Goal: Information Seeking & Learning: Compare options

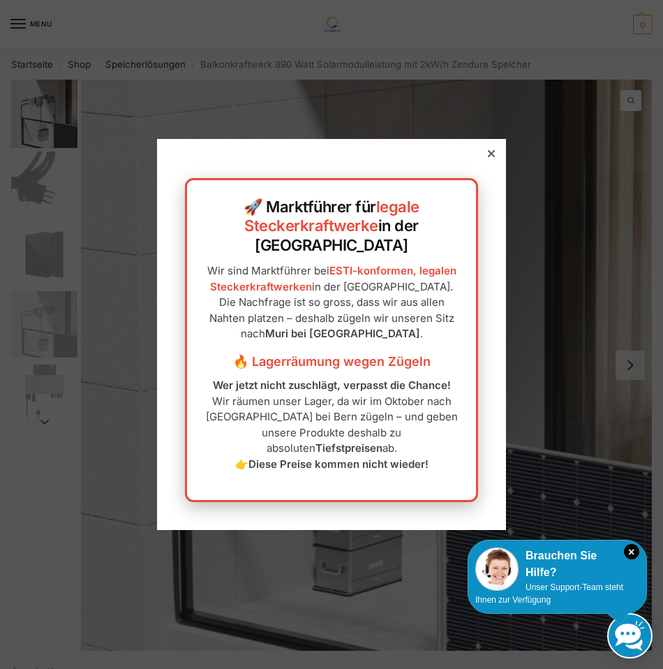
click at [492, 157] on icon at bounding box center [491, 153] width 7 height 7
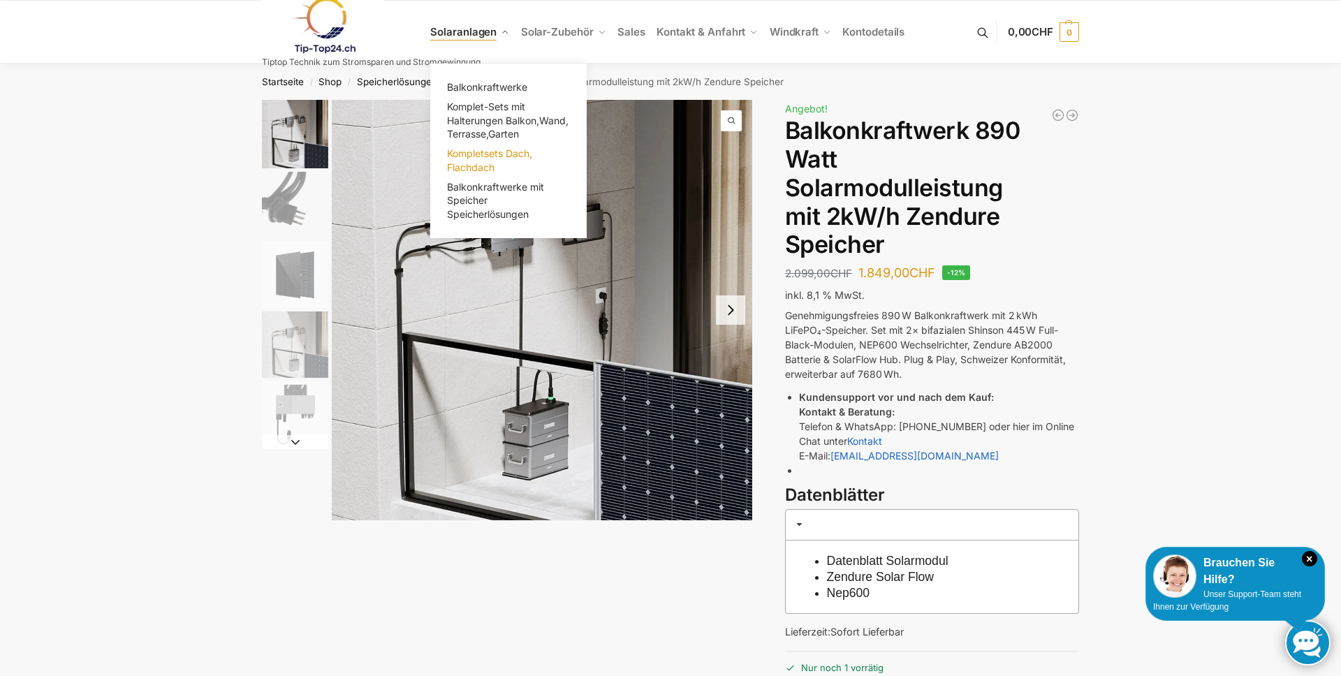
click at [478, 162] on span "Kompletsets Dach, Flachdach" at bounding box center [489, 160] width 85 height 26
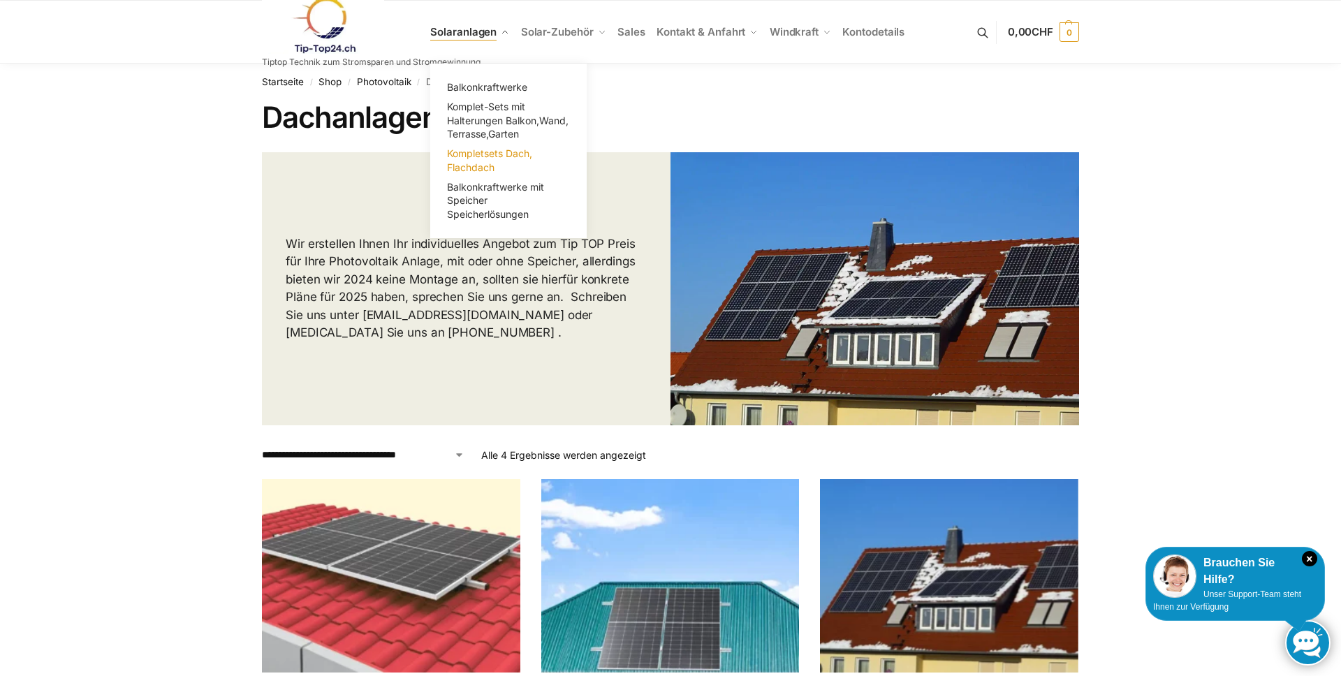
click at [464, 155] on span "Kompletsets Dach, Flachdach" at bounding box center [489, 160] width 85 height 26
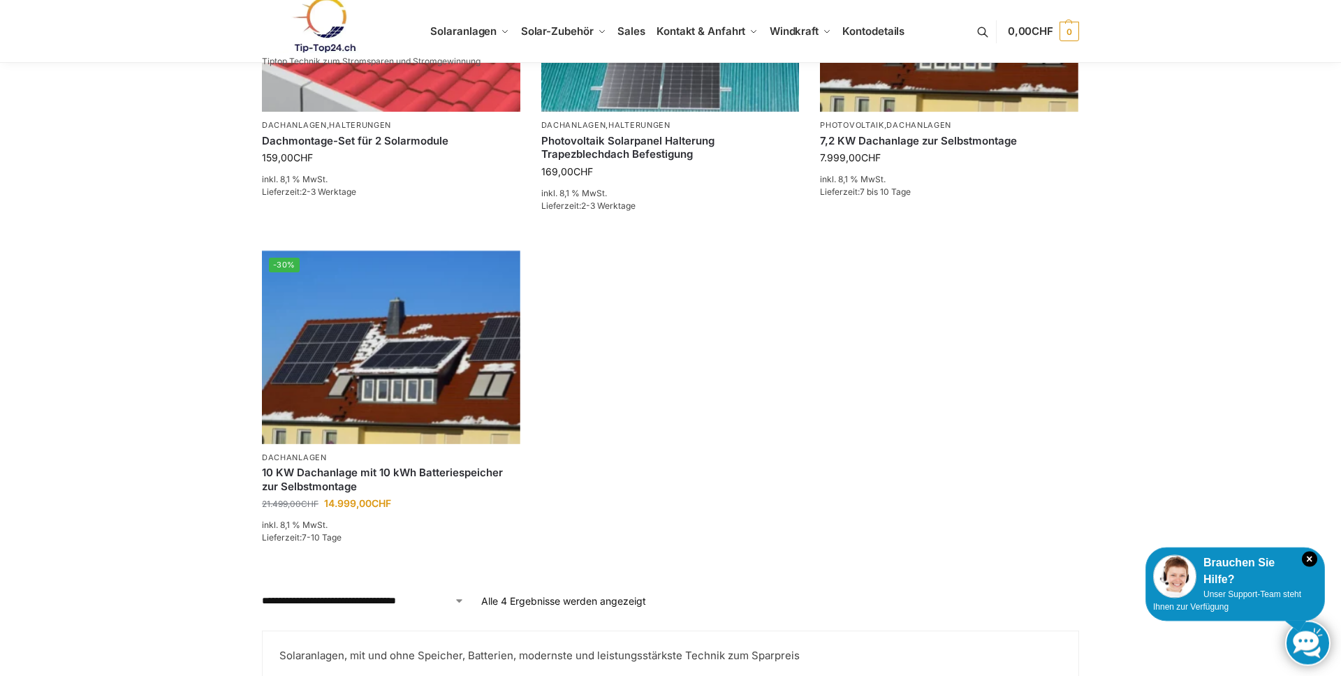
scroll to position [675, 0]
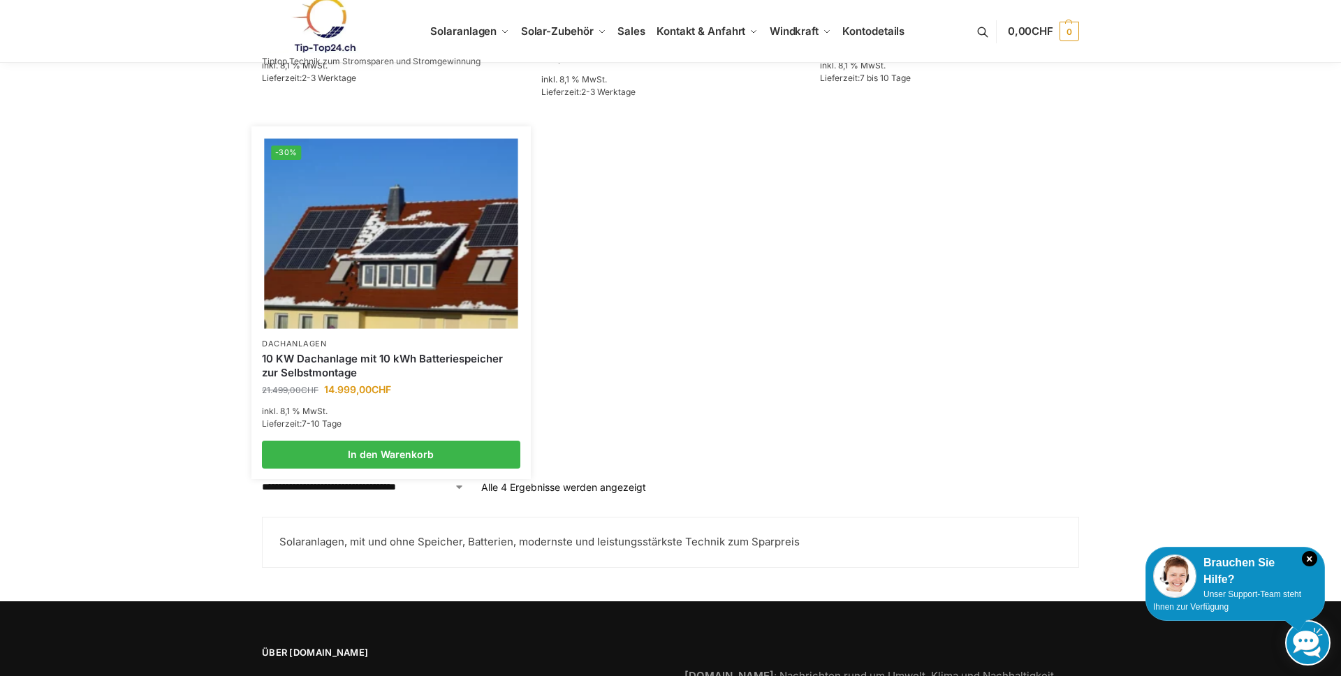
click at [303, 371] on link "10 KW Dachanlage mit 10 kWh Batteriespeicher zur Selbstmontage" at bounding box center [391, 365] width 258 height 27
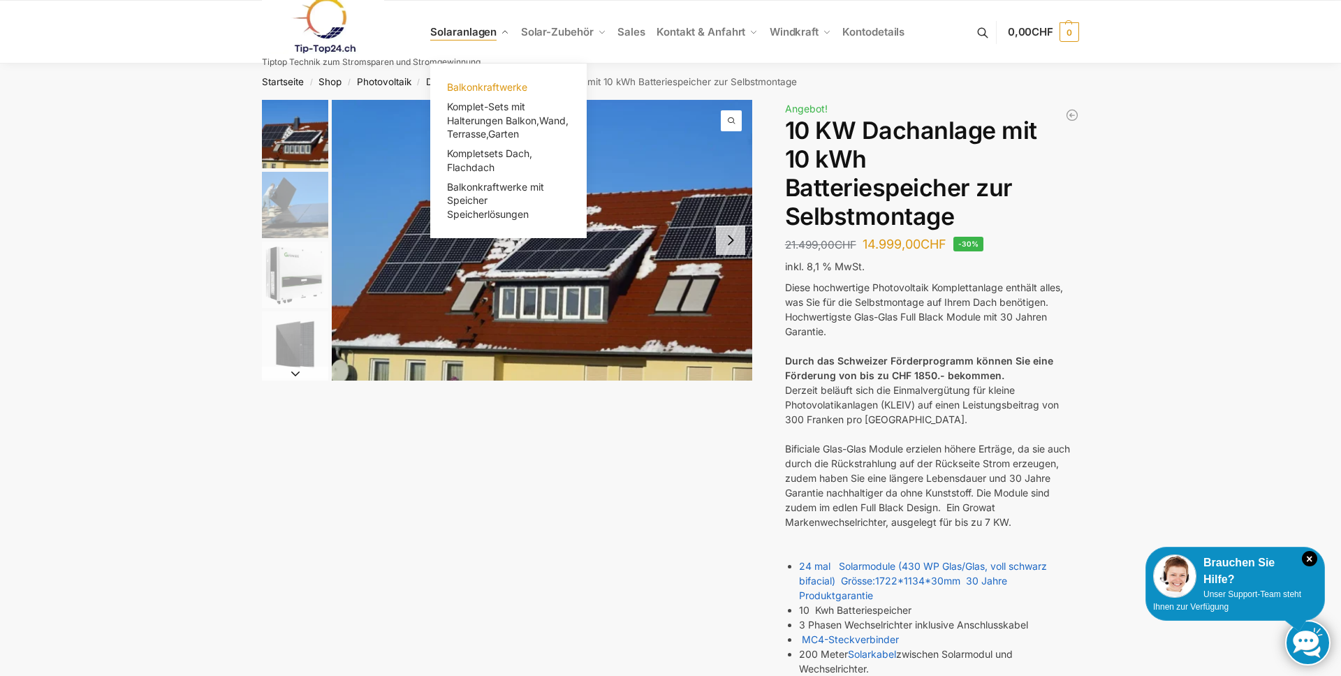
click at [487, 87] on span "Balkonkraftwerke" at bounding box center [487, 87] width 80 height 12
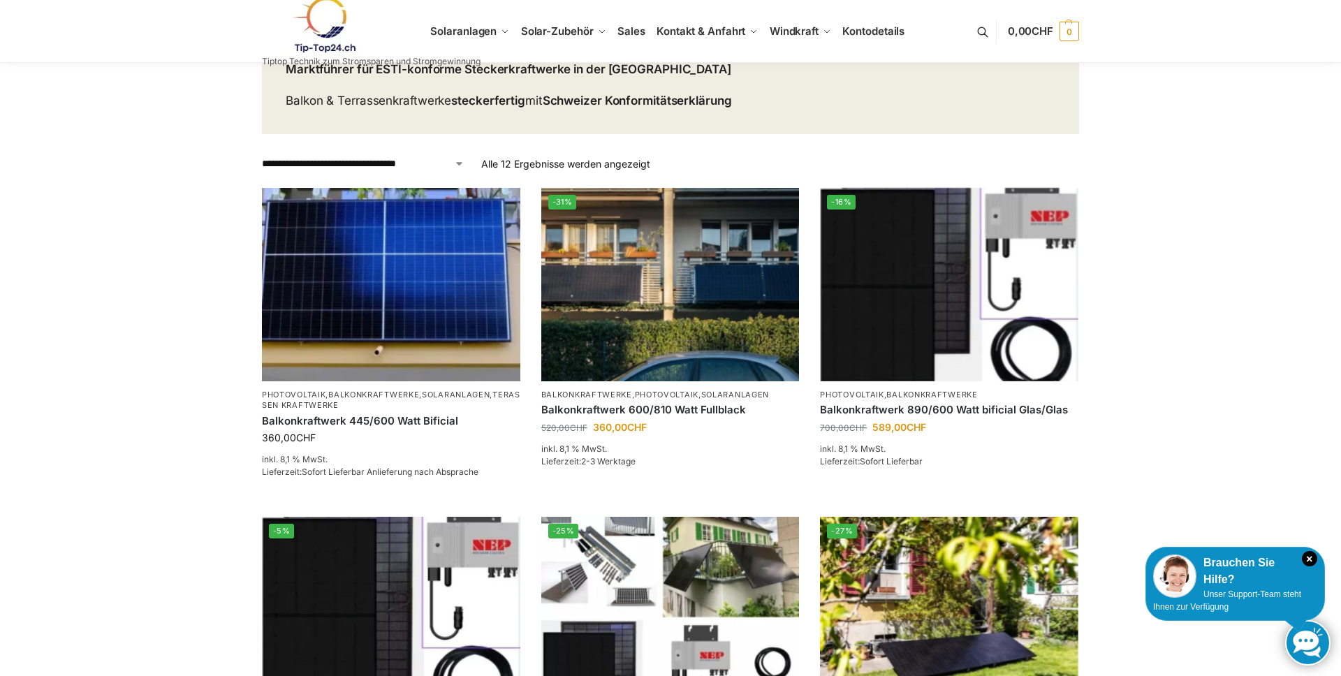
scroll to position [96, 0]
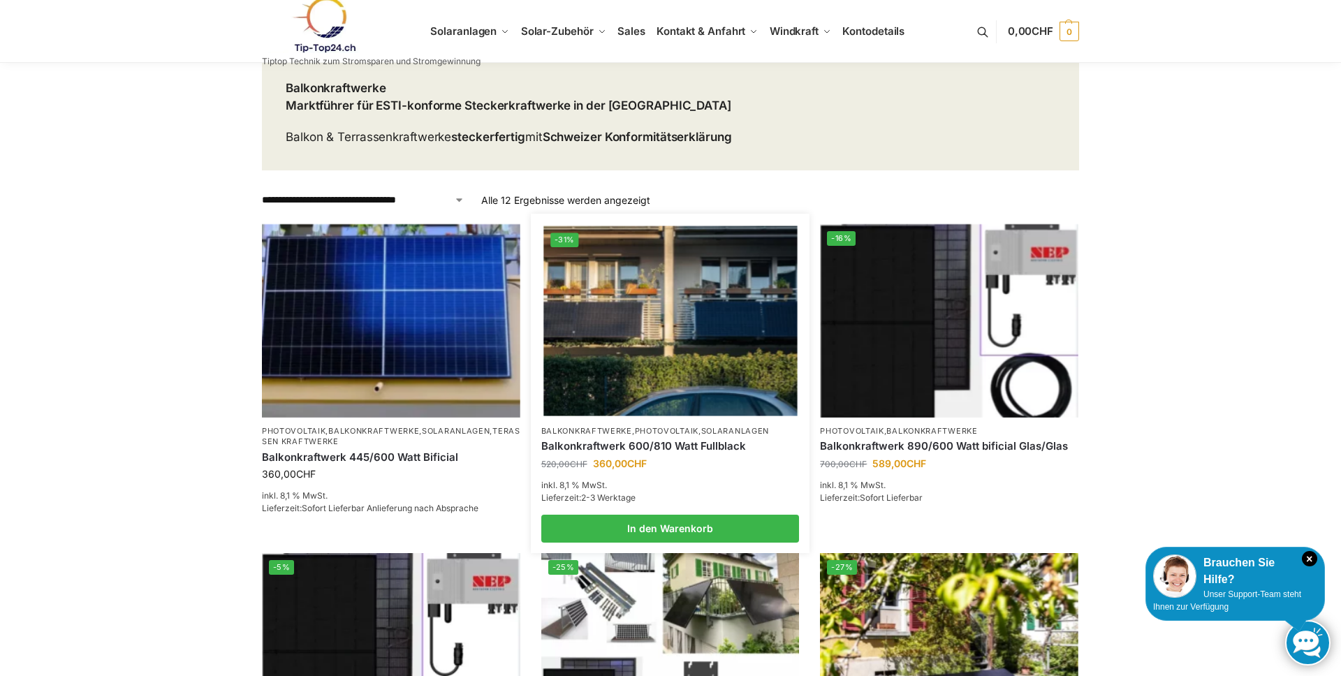
click at [616, 404] on img at bounding box center [669, 321] width 253 height 190
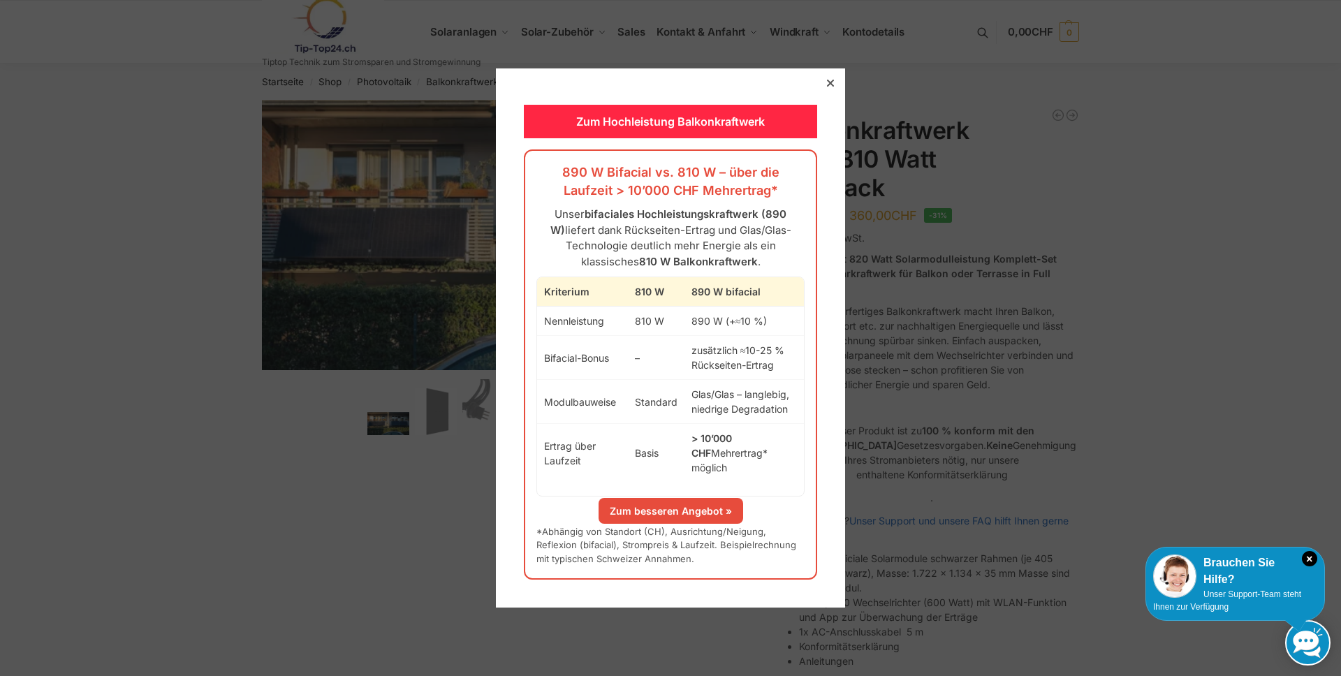
click at [830, 87] on icon at bounding box center [830, 83] width 7 height 7
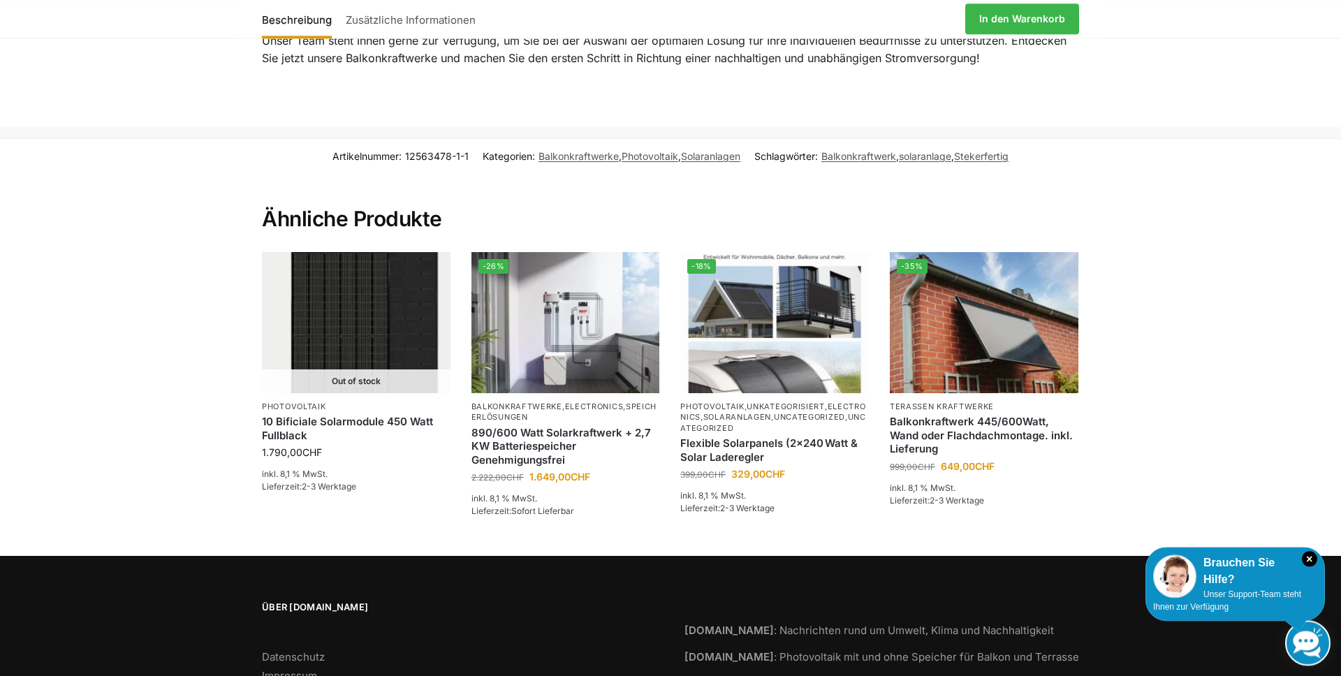
scroll to position [2105, 0]
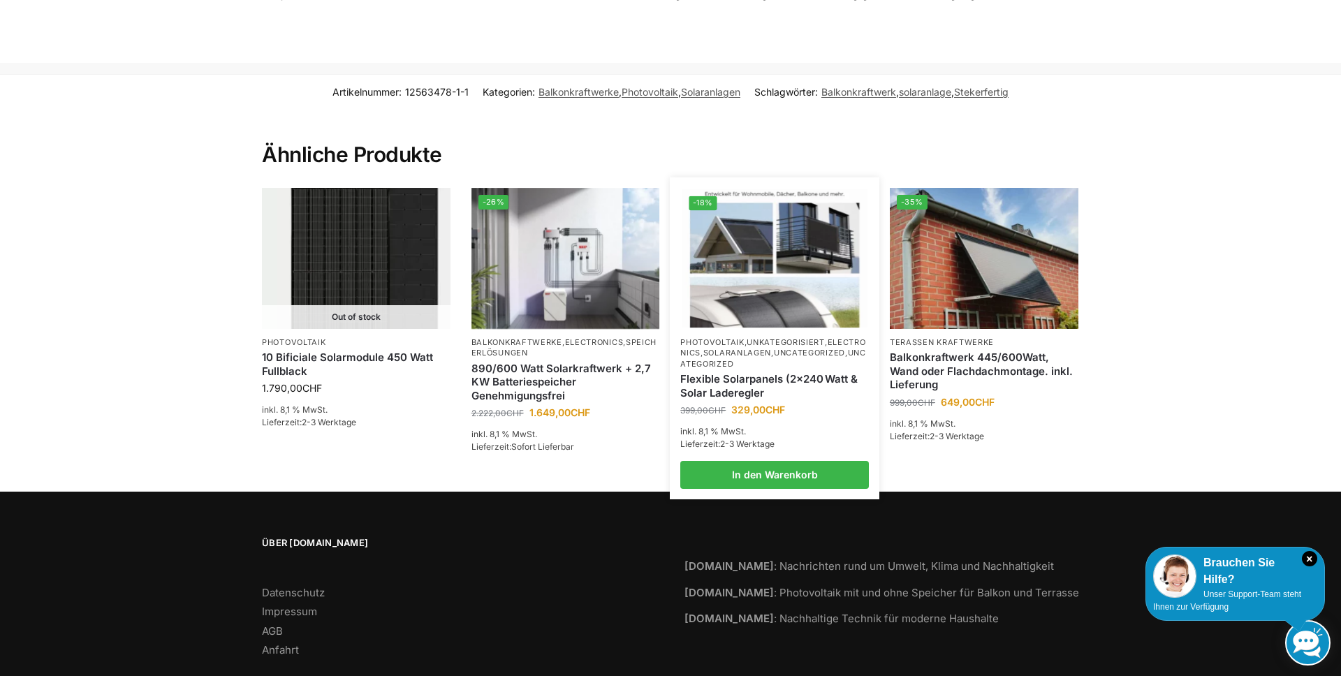
click at [733, 372] on link "Flexible Solarpanels (2×240 Watt & Solar Laderegler" at bounding box center [774, 385] width 189 height 27
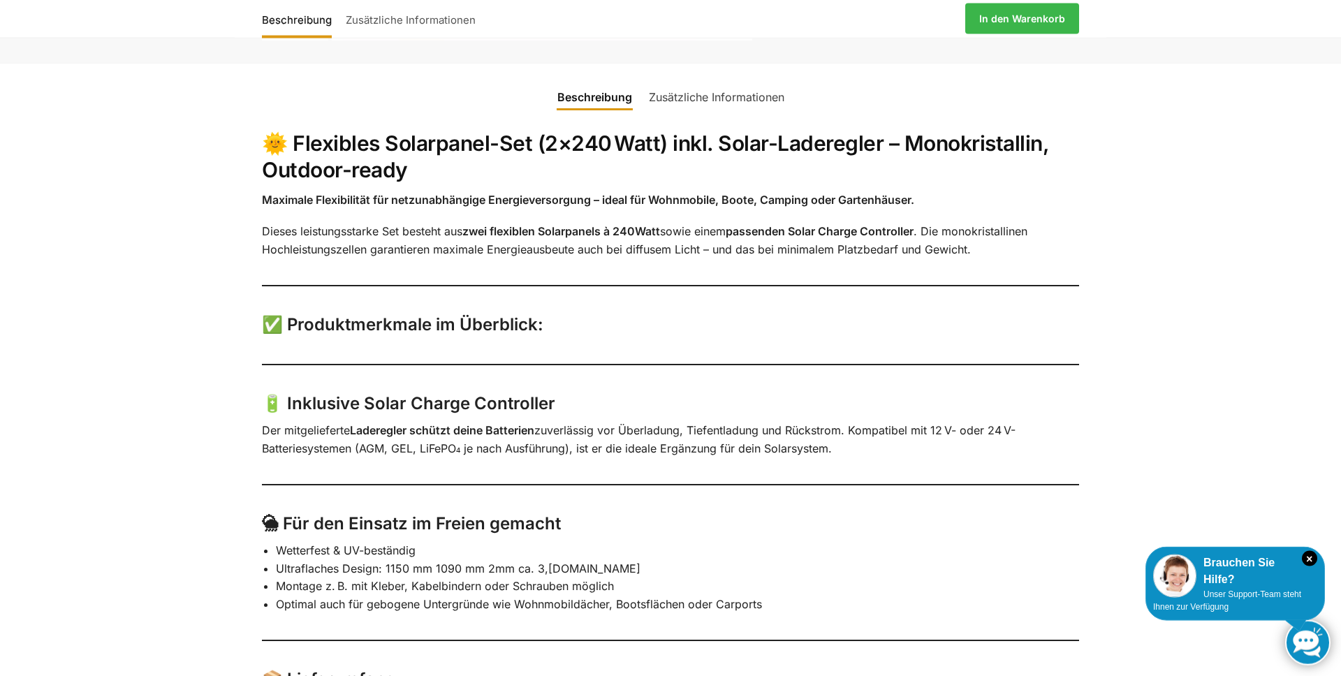
scroll to position [482, 0]
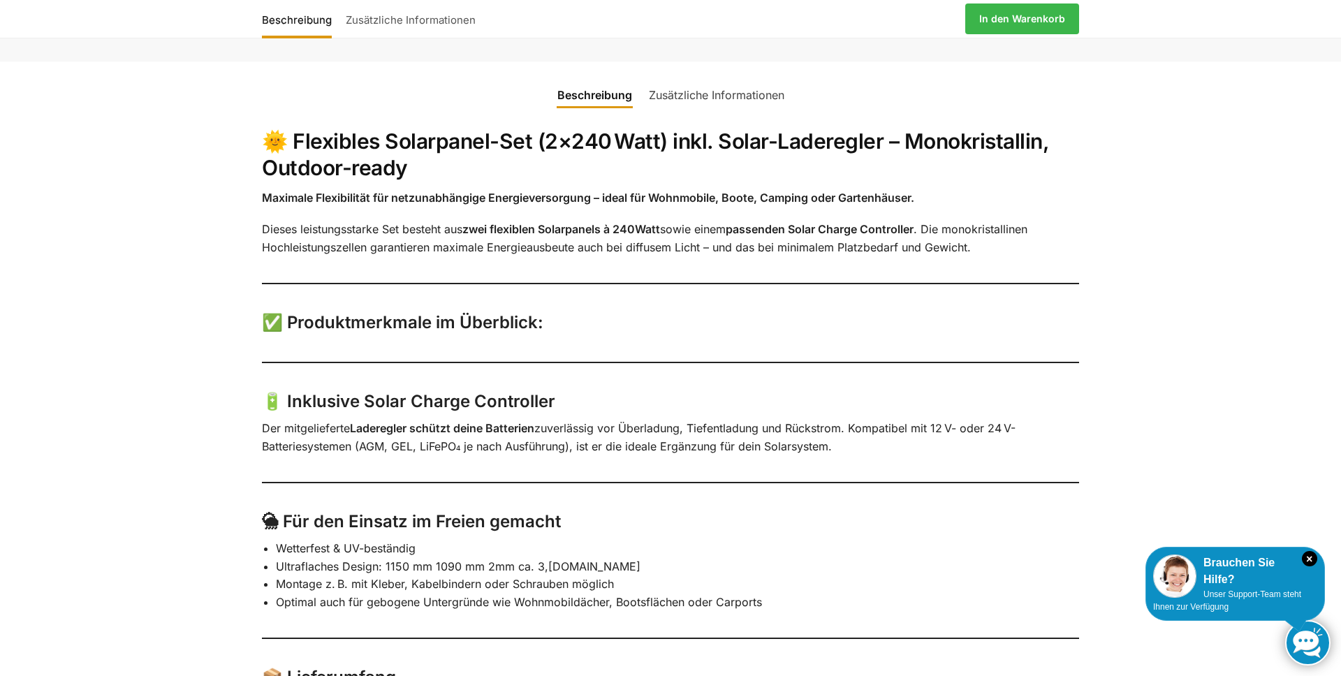
click at [723, 93] on link "Zusätzliche Informationen" at bounding box center [716, 95] width 152 height 34
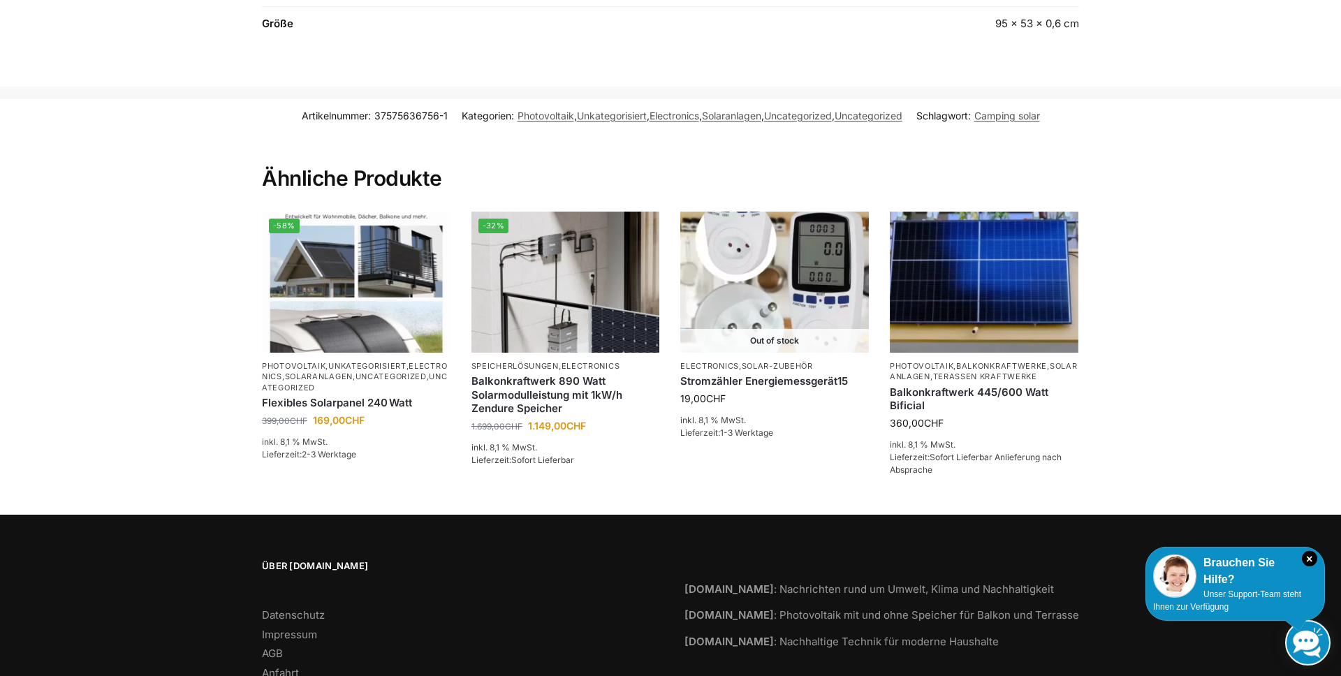
scroll to position [699, 0]
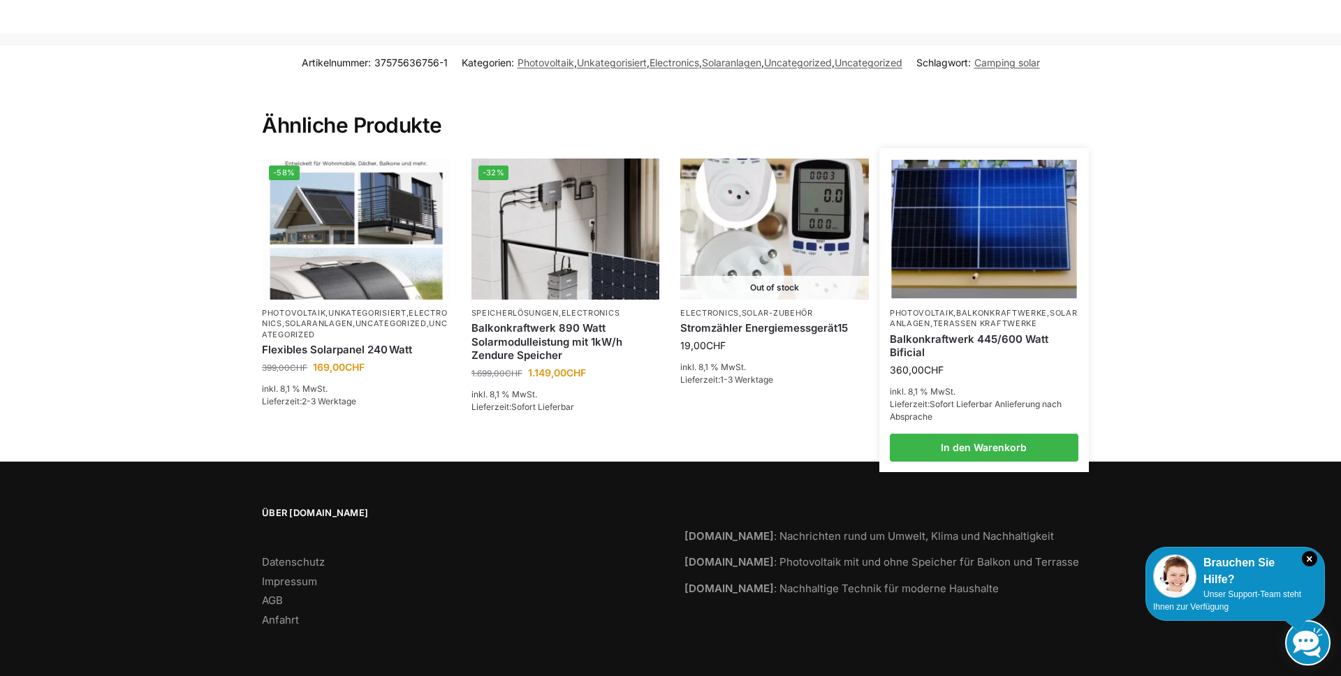
click at [955, 325] on link "Solaranlagen" at bounding box center [984, 318] width 188 height 20
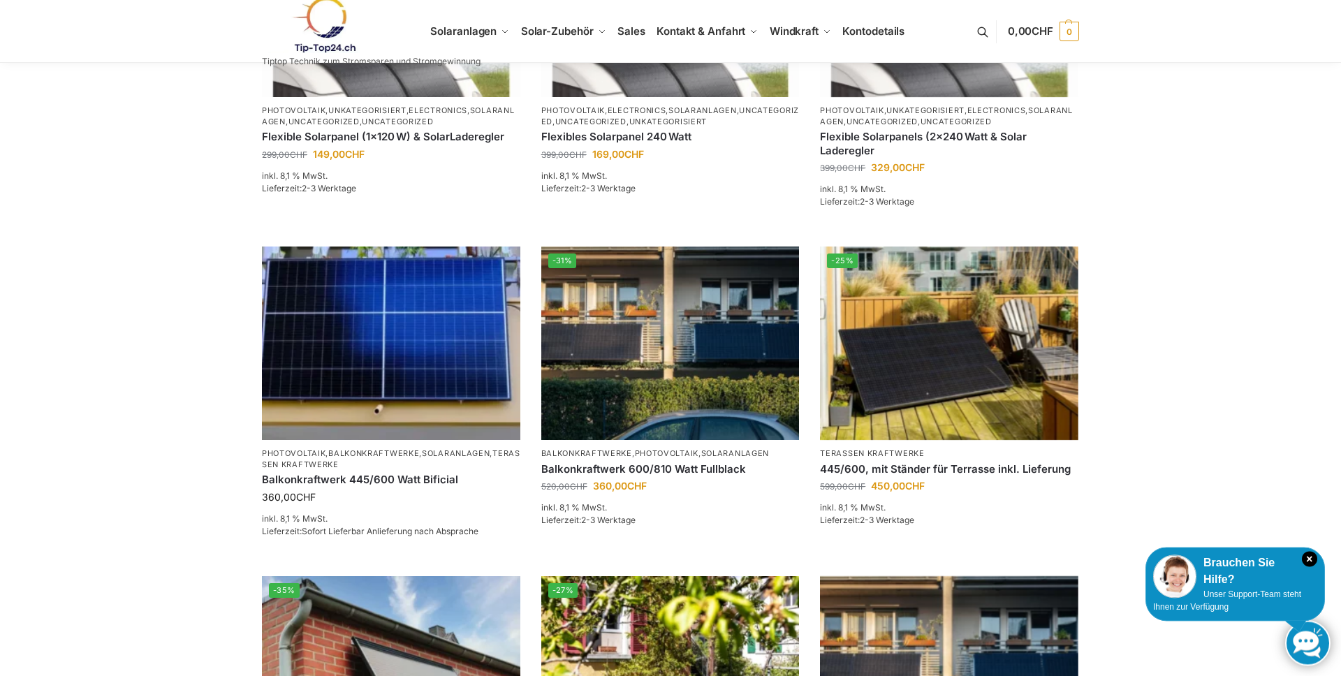
scroll to position [771, 0]
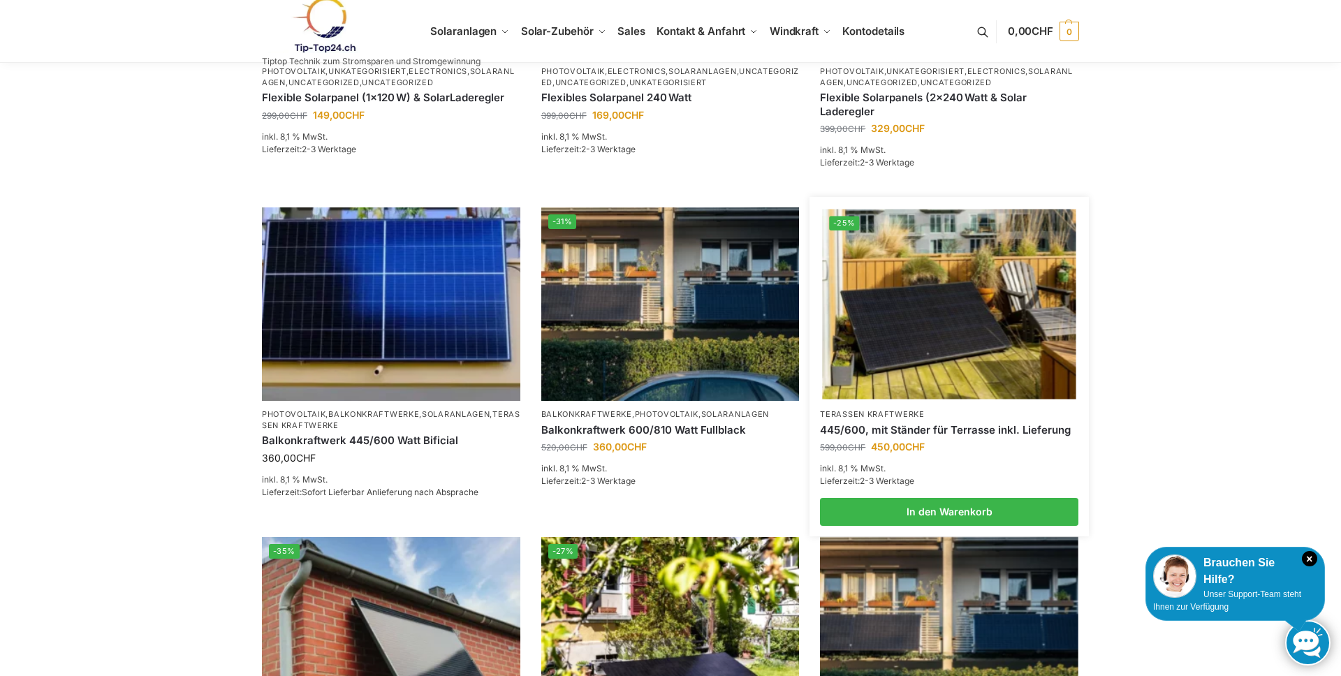
click at [930, 423] on link "445/600, mit Ständer für Terrasse inkl. Lieferung" at bounding box center [949, 430] width 258 height 14
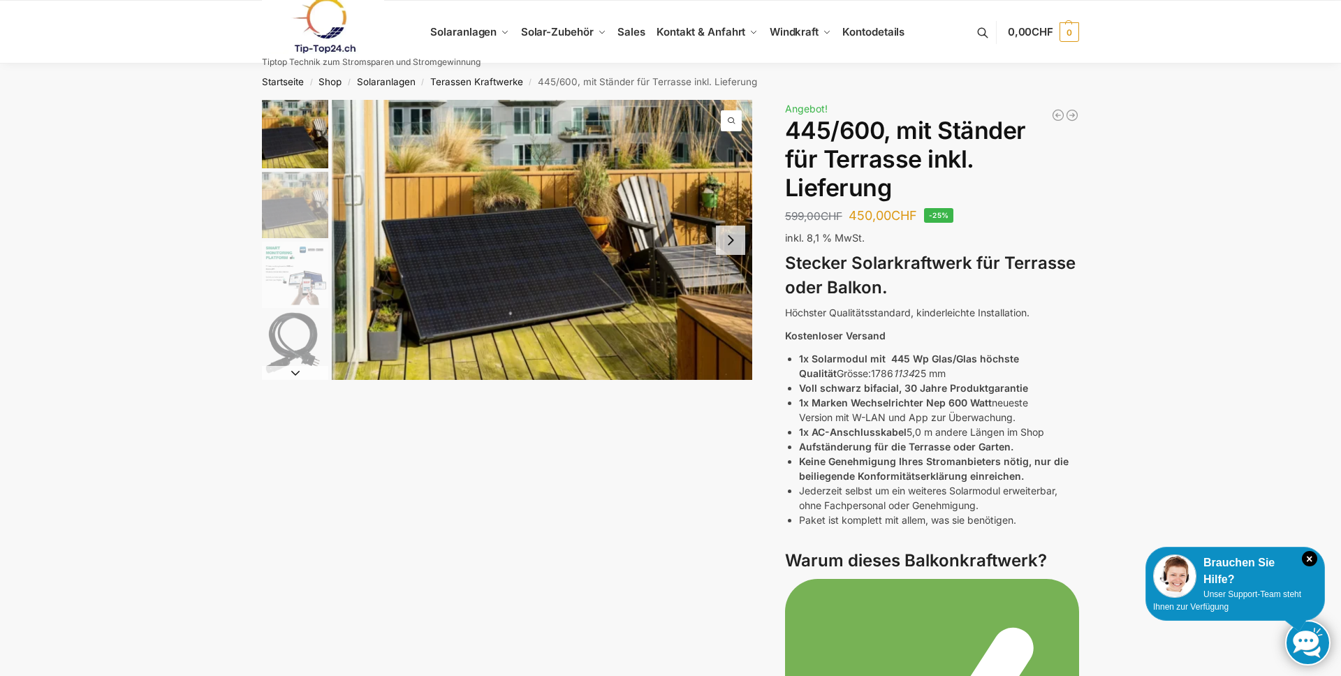
click at [736, 237] on button "Next slide" at bounding box center [730, 240] width 29 height 29
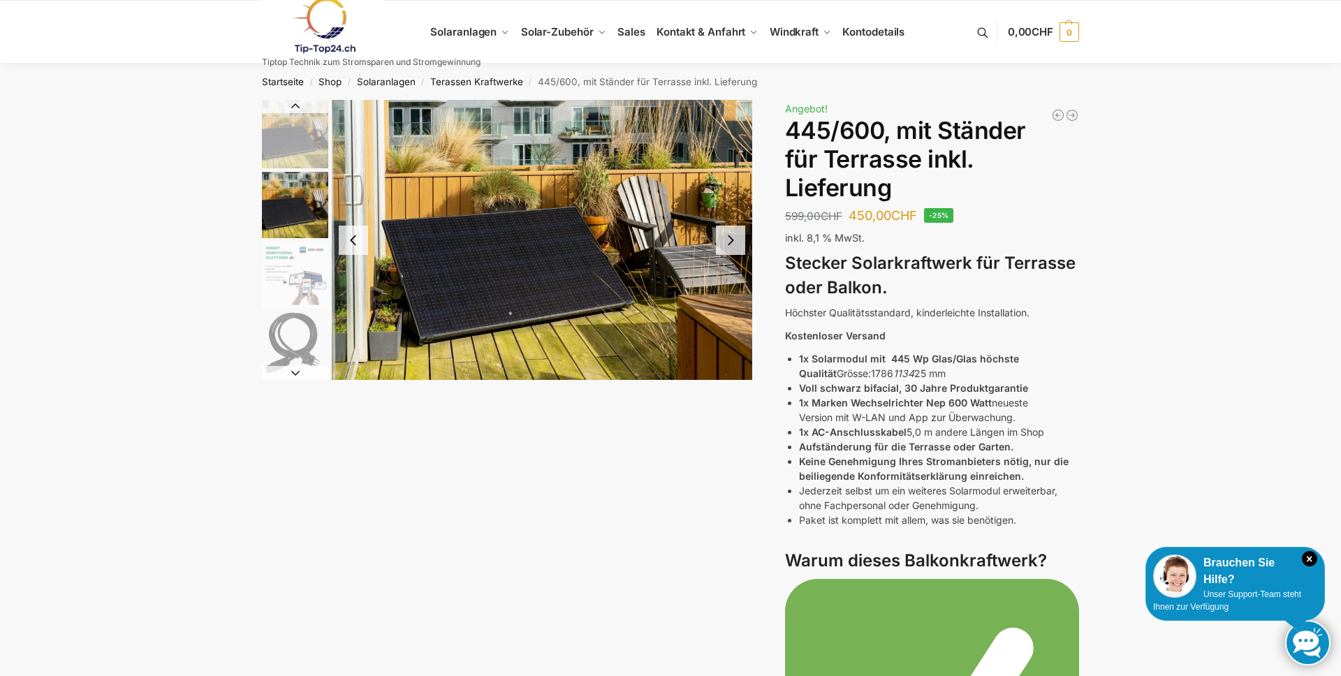
click at [736, 237] on button "Next slide" at bounding box center [730, 240] width 29 height 29
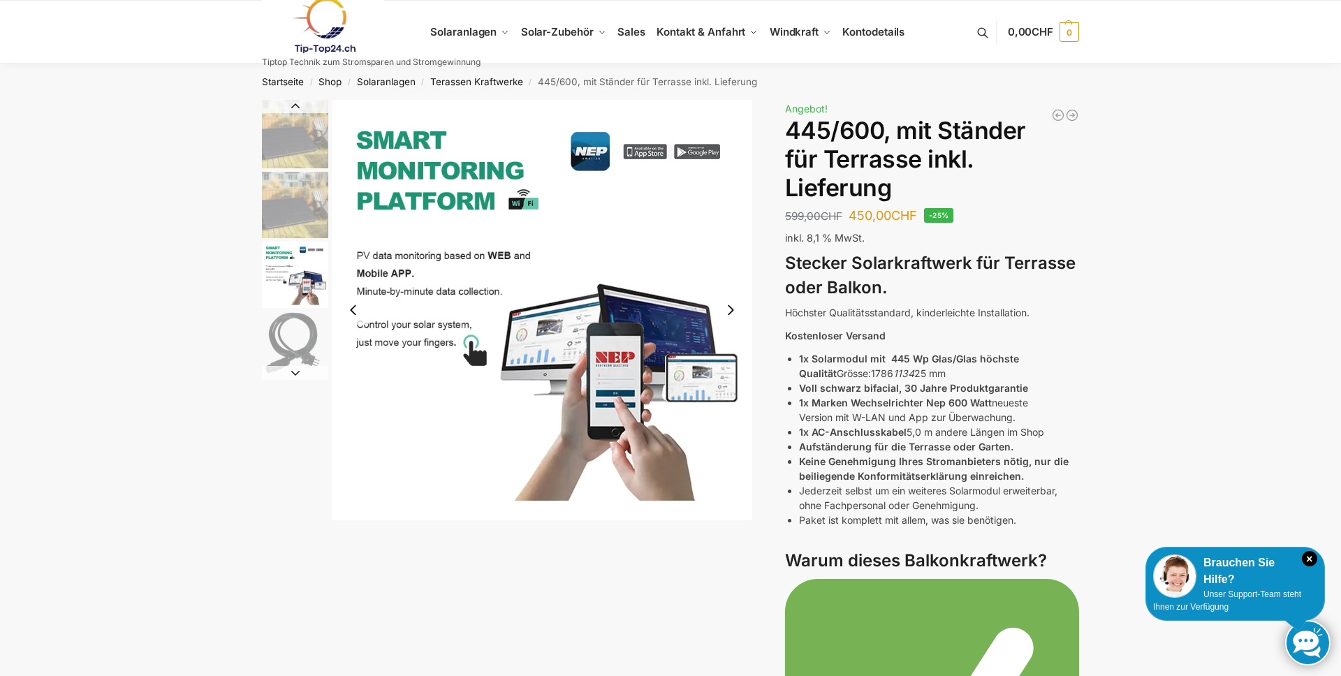
click at [735, 308] on button "Next slide" at bounding box center [730, 309] width 29 height 29
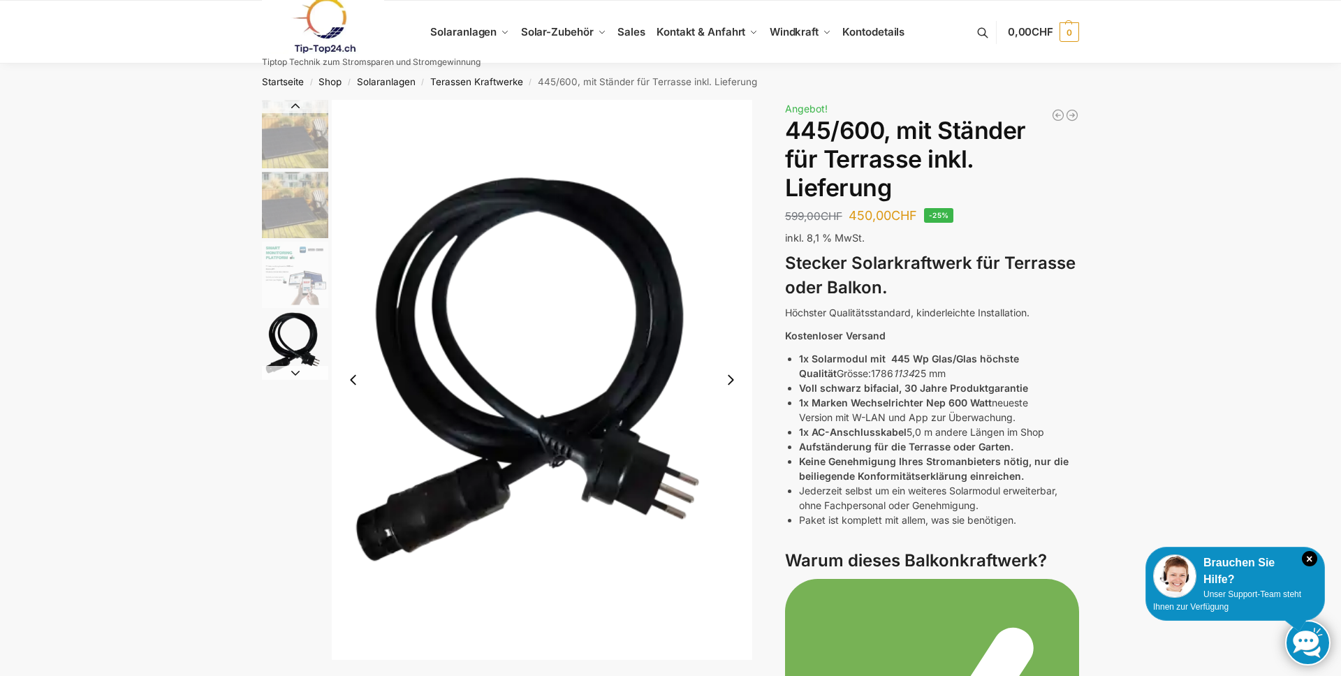
click at [735, 308] on img "4 / 7" at bounding box center [542, 380] width 420 height 560
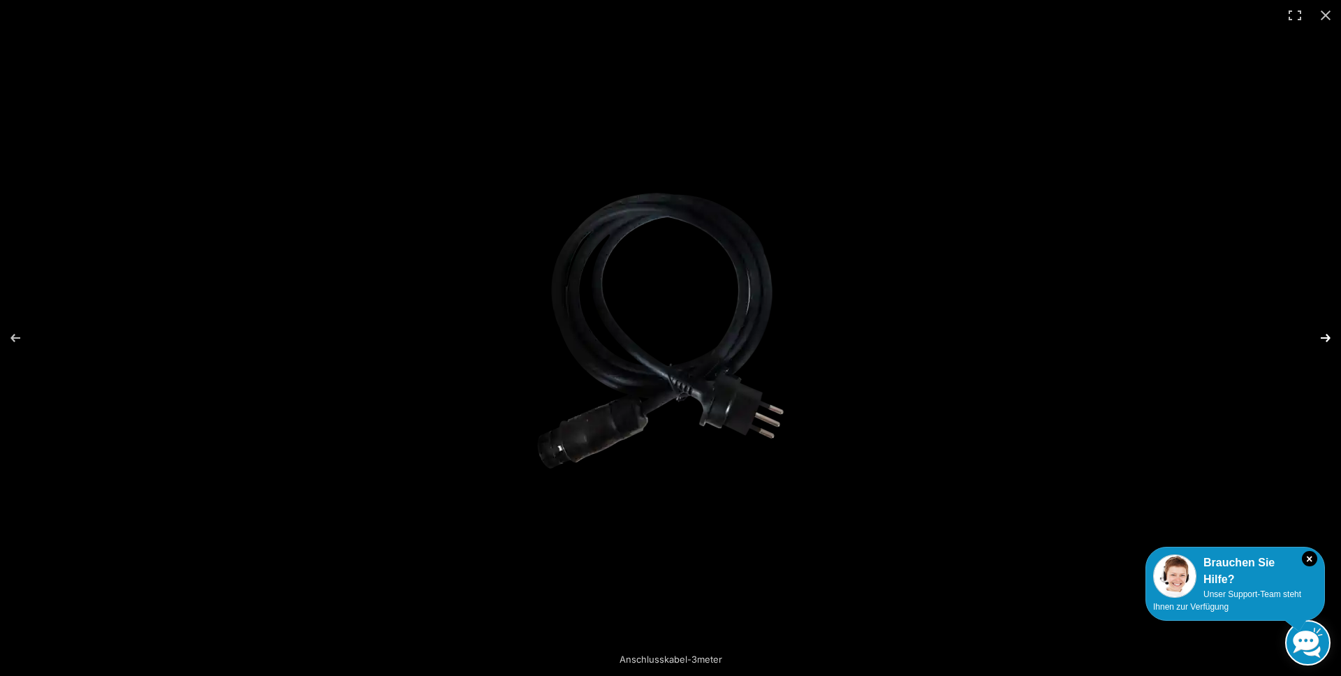
click at [1323, 344] on button "Next (arrow right)" at bounding box center [1316, 338] width 49 height 70
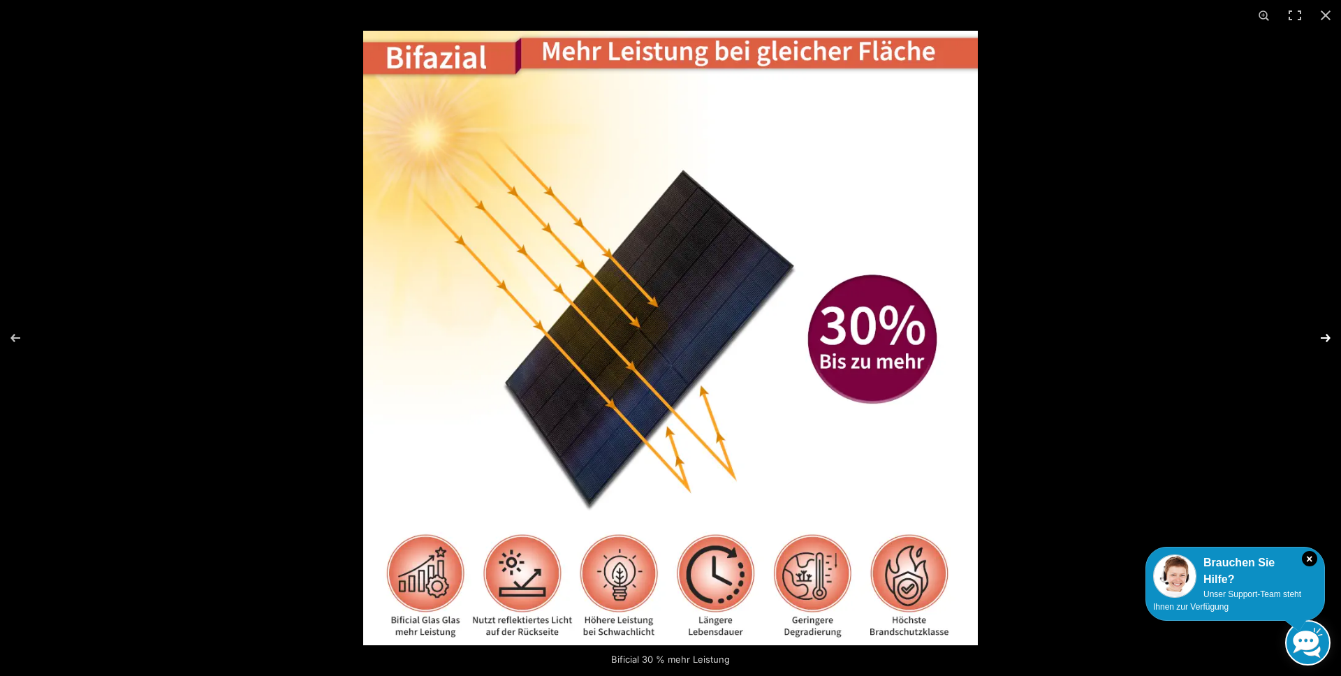
click at [1323, 344] on button "Next (arrow right)" at bounding box center [1316, 338] width 49 height 70
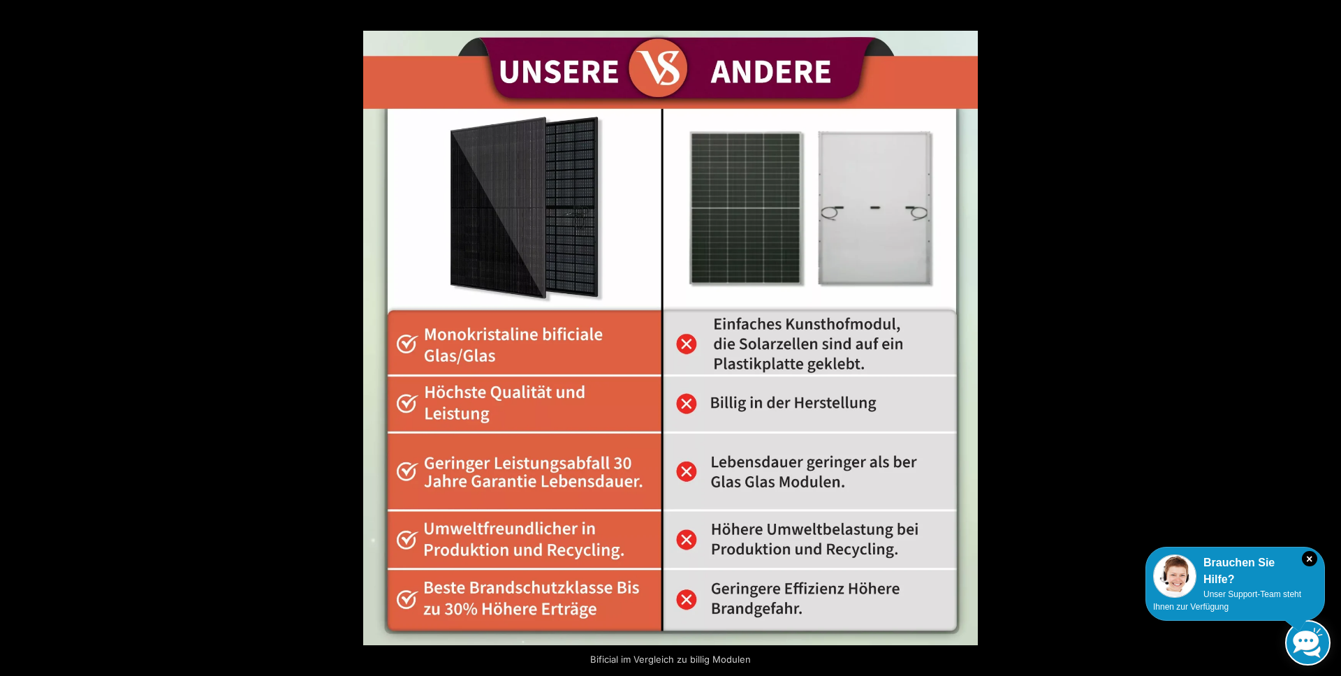
click at [1323, 344] on button "Next (arrow right)" at bounding box center [1316, 338] width 49 height 70
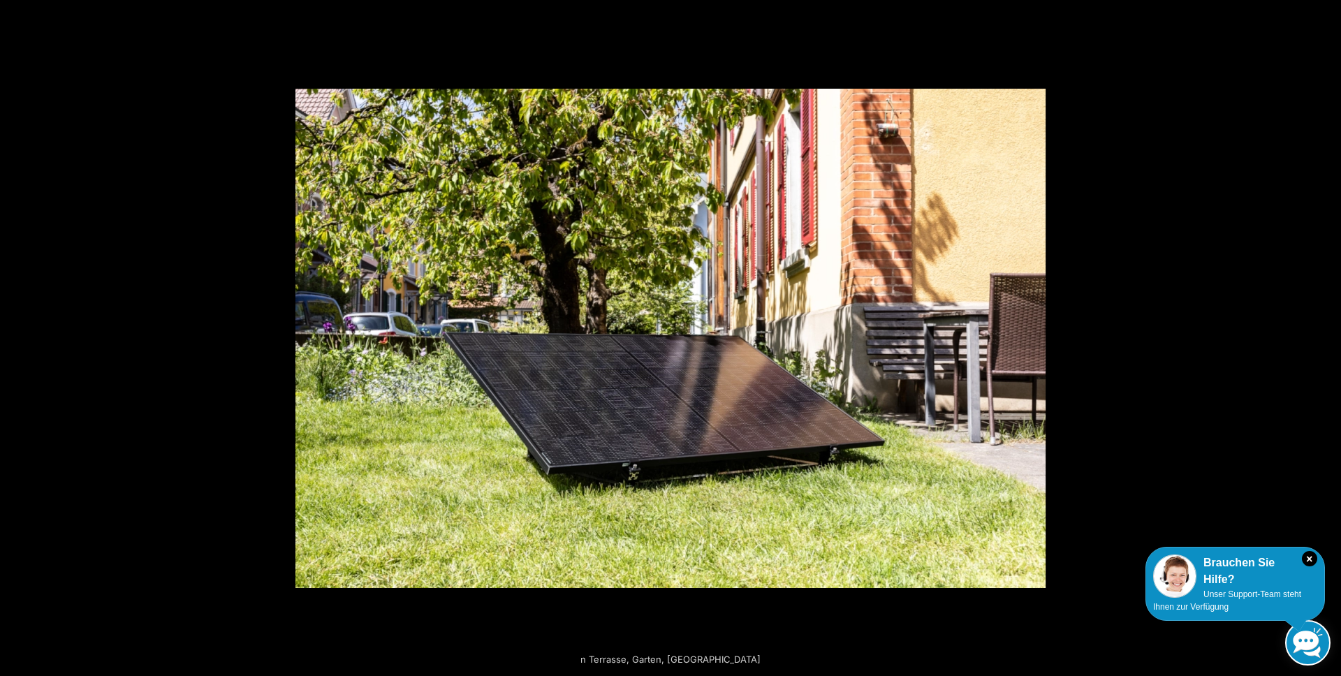
click at [1323, 344] on button "Next (arrow right)" at bounding box center [1316, 338] width 49 height 70
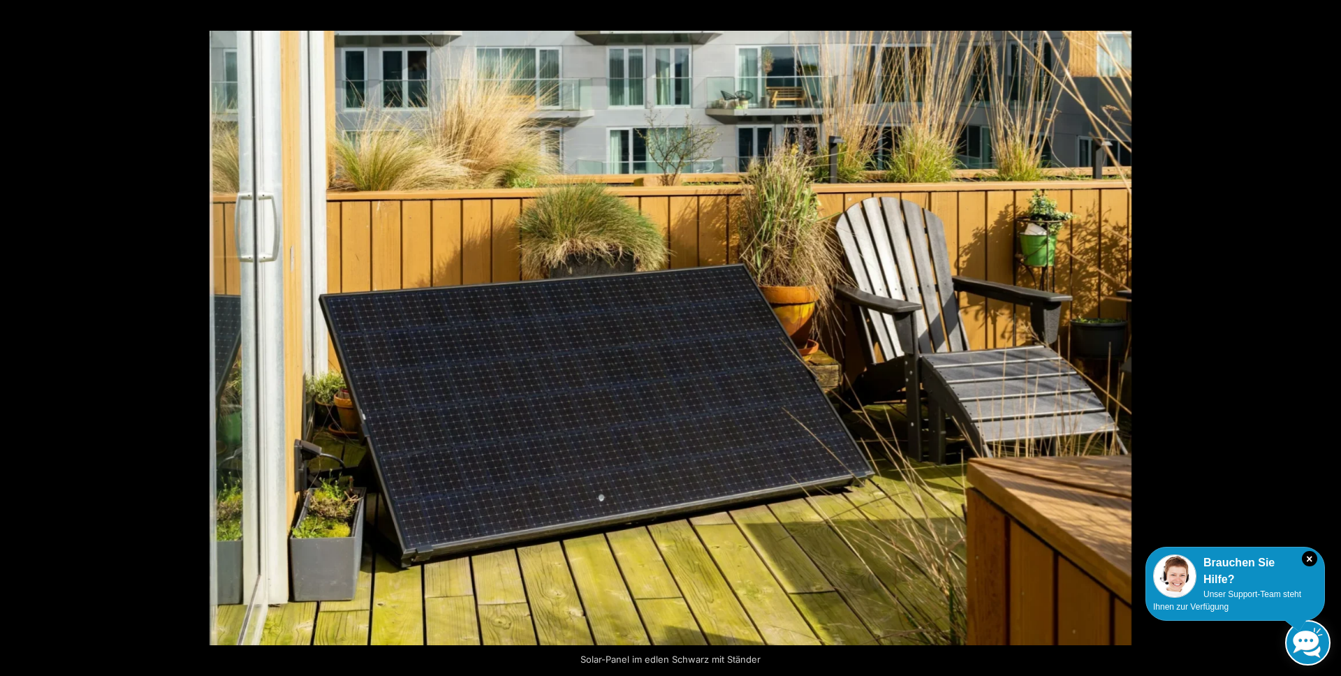
click at [1323, 344] on button "Next (arrow right)" at bounding box center [1316, 338] width 49 height 70
